Goal: Information Seeking & Learning: Learn about a topic

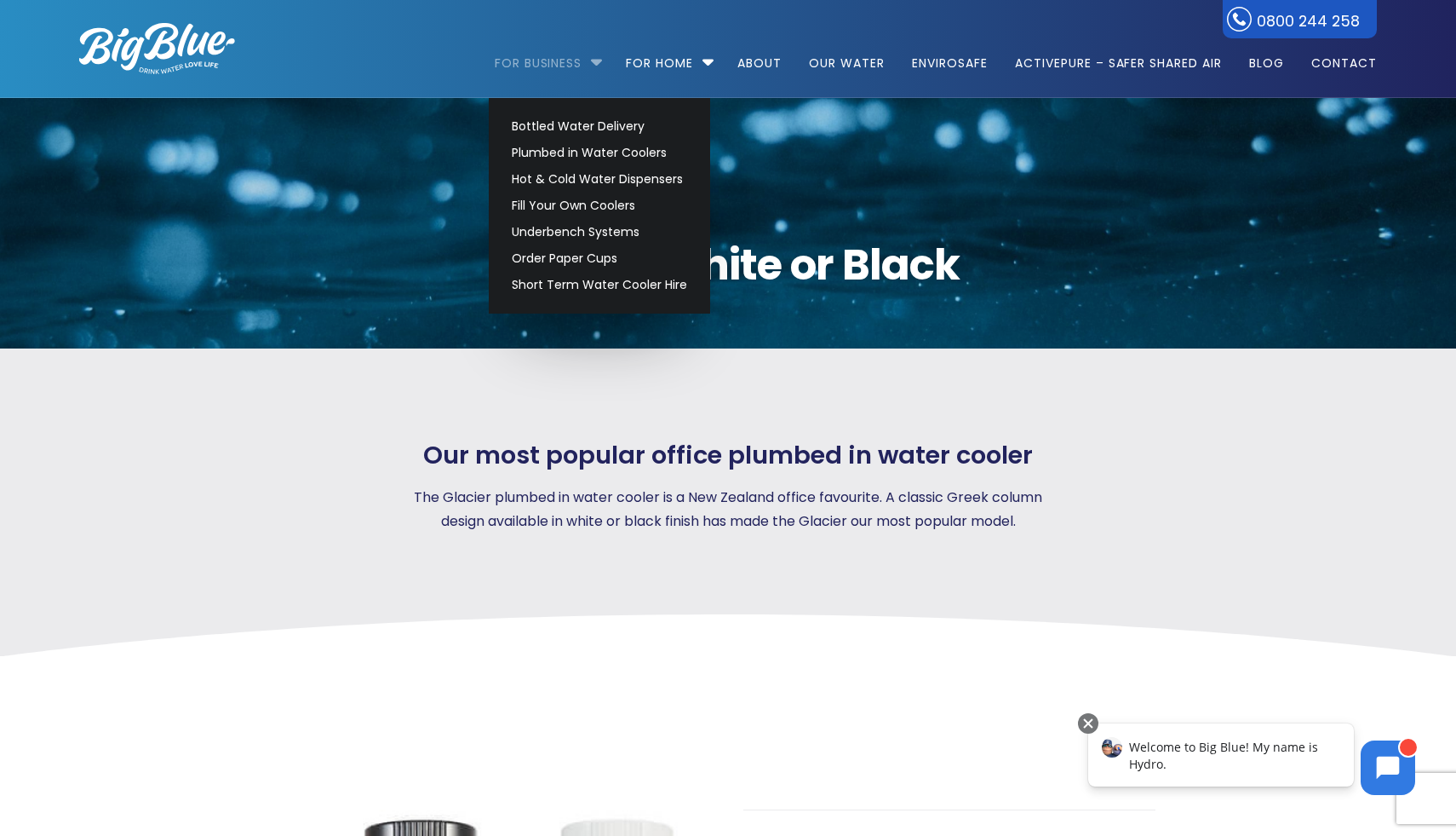
click at [559, 71] on link "For Business" at bounding box center [545, 55] width 100 height 110
click at [568, 168] on link "Hot & Cold Water Dispensers" at bounding box center [599, 179] width 191 height 26
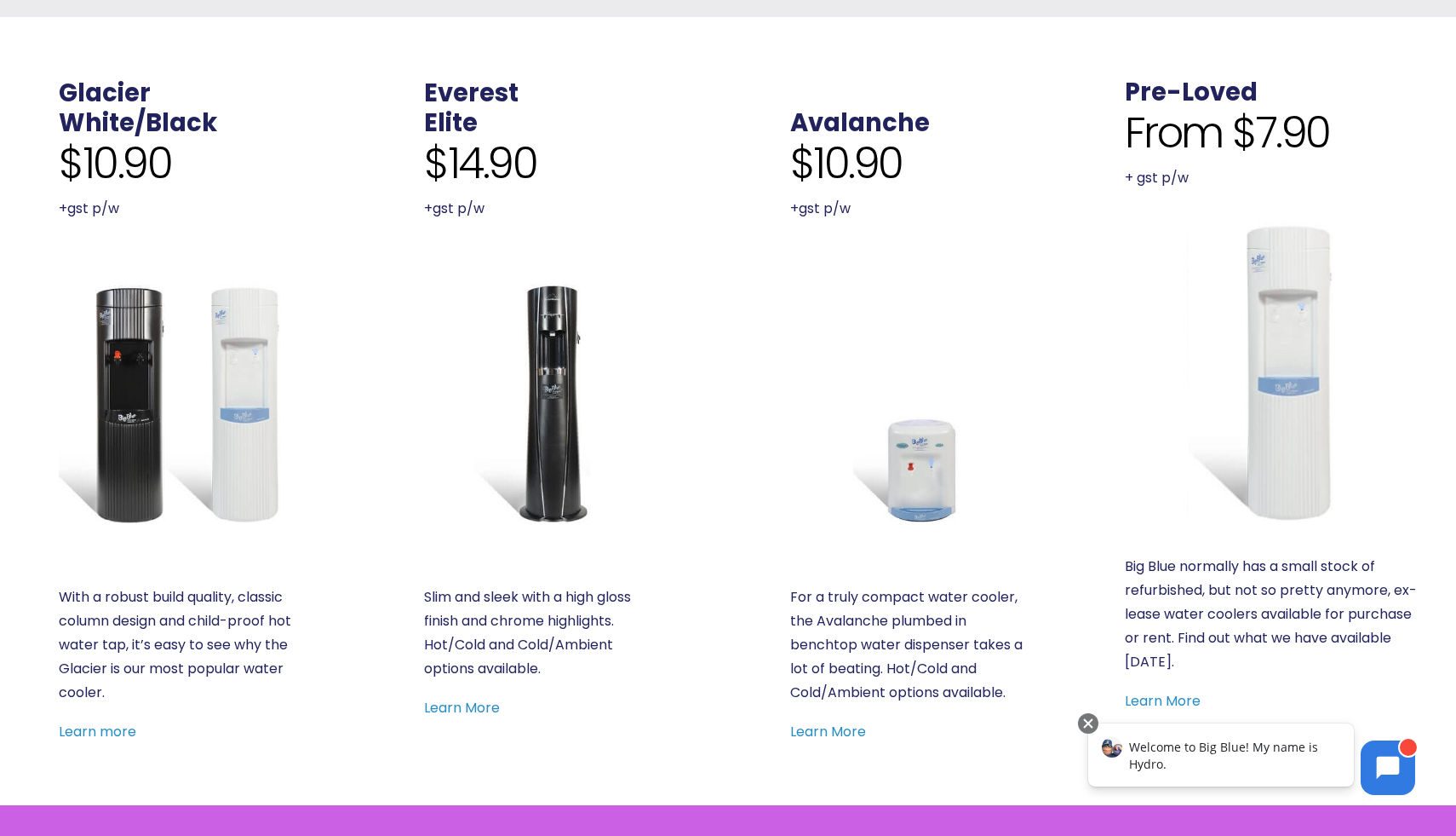
scroll to position [612, 0]
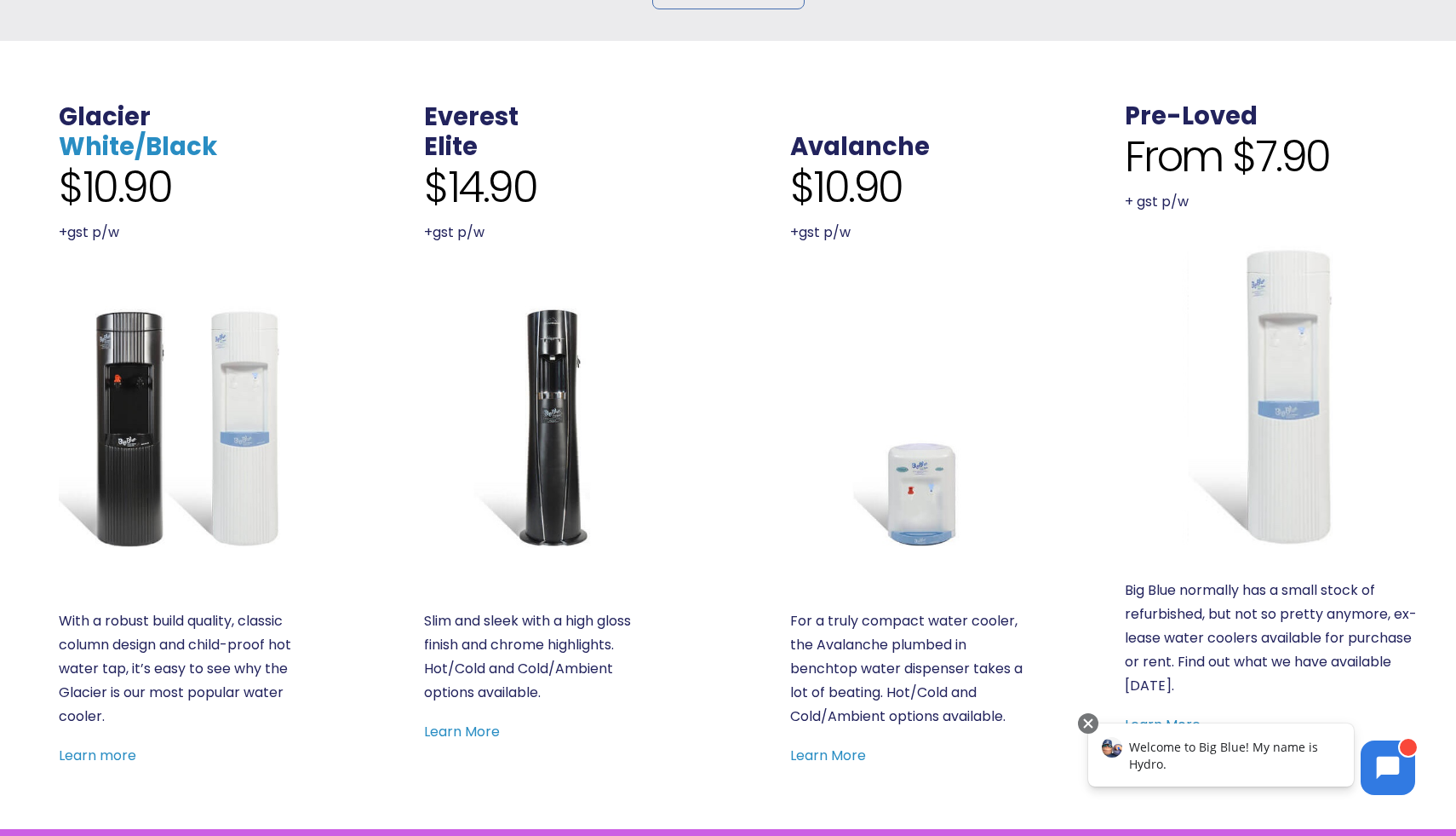
click at [87, 142] on link "White/Black" at bounding box center [138, 146] width 158 height 34
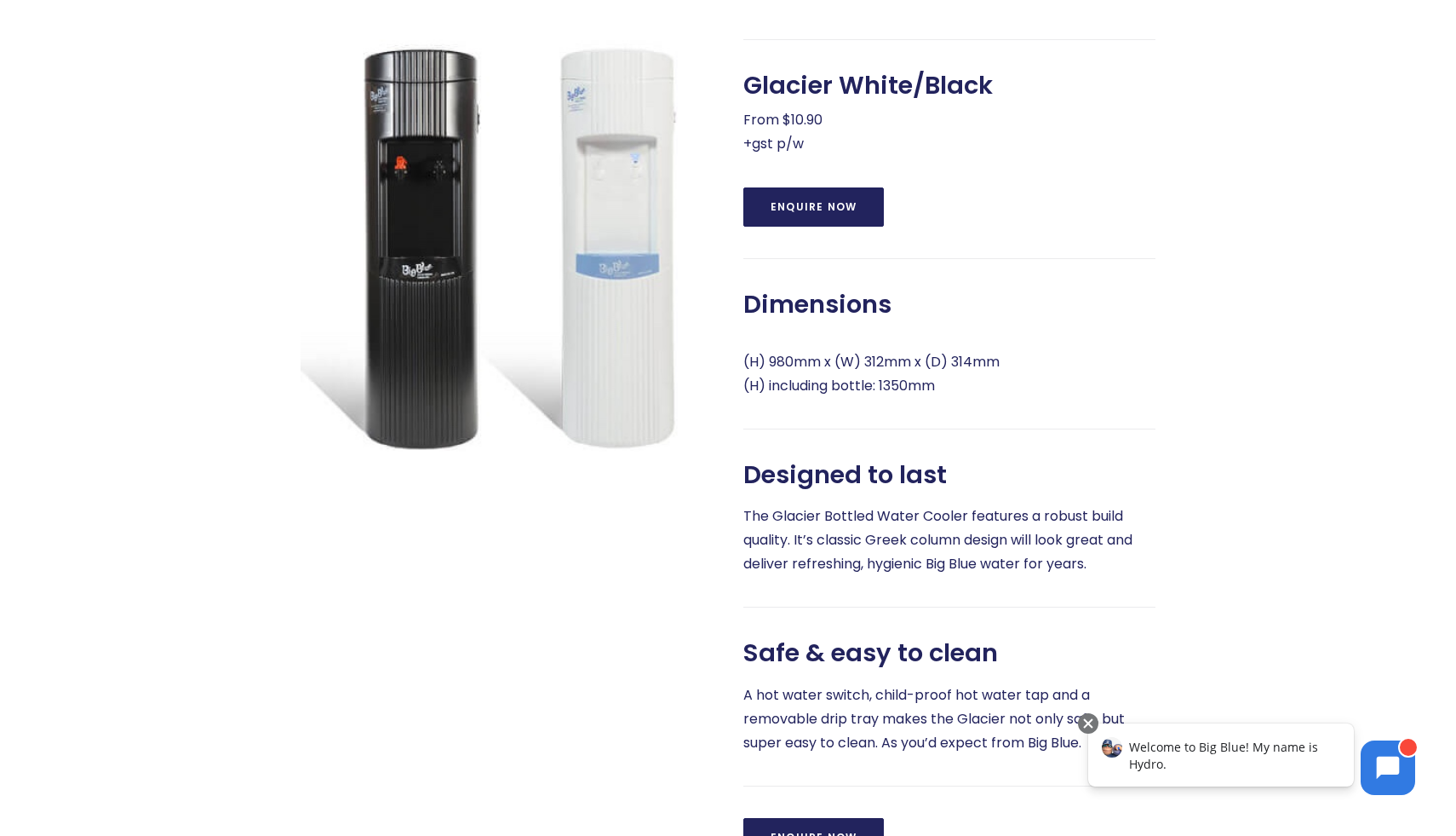
scroll to position [772, 0]
